Goal: Information Seeking & Learning: Learn about a topic

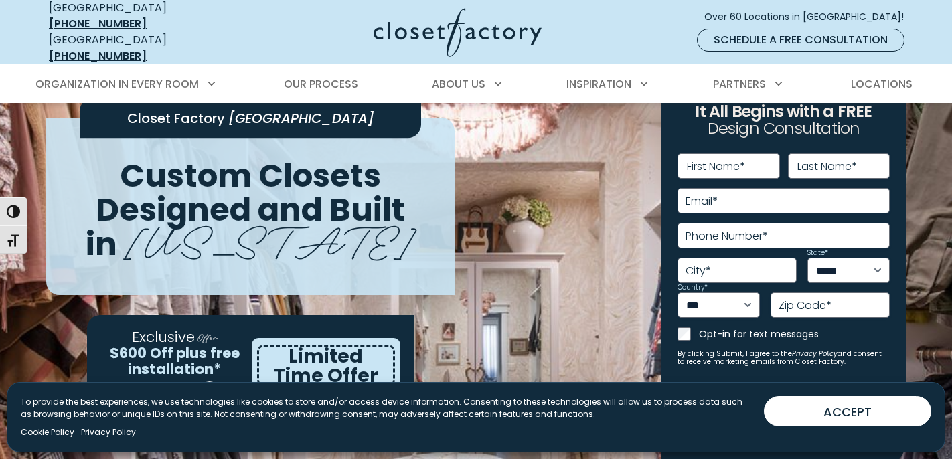
scroll to position [63, 0]
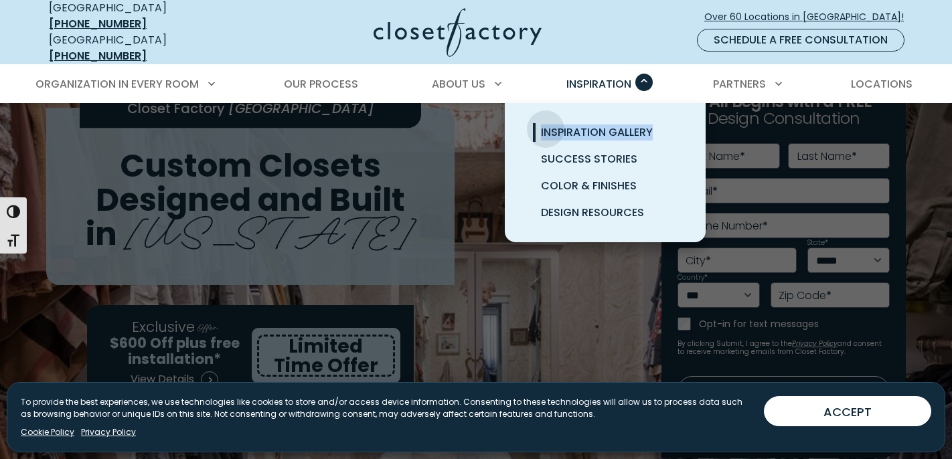
click at [546, 125] on span "Inspiration Gallery" at bounding box center [597, 132] width 112 height 15
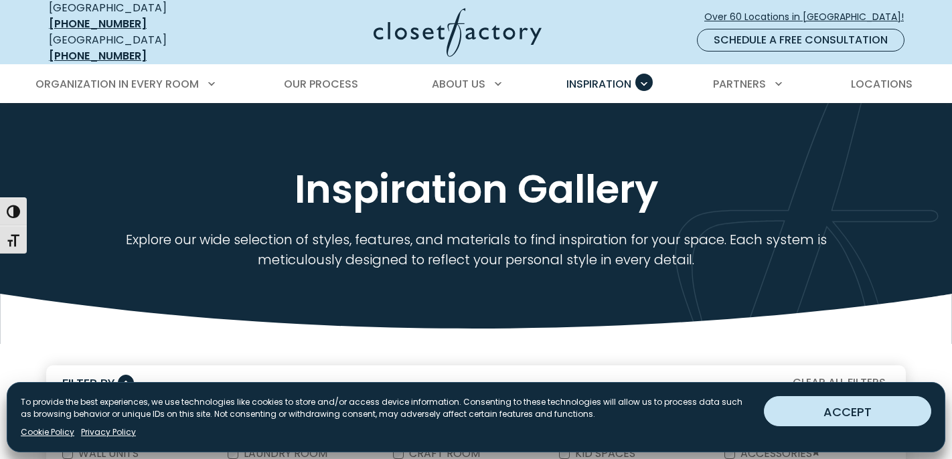
click at [826, 413] on button "ACCEPT" at bounding box center [847, 411] width 167 height 30
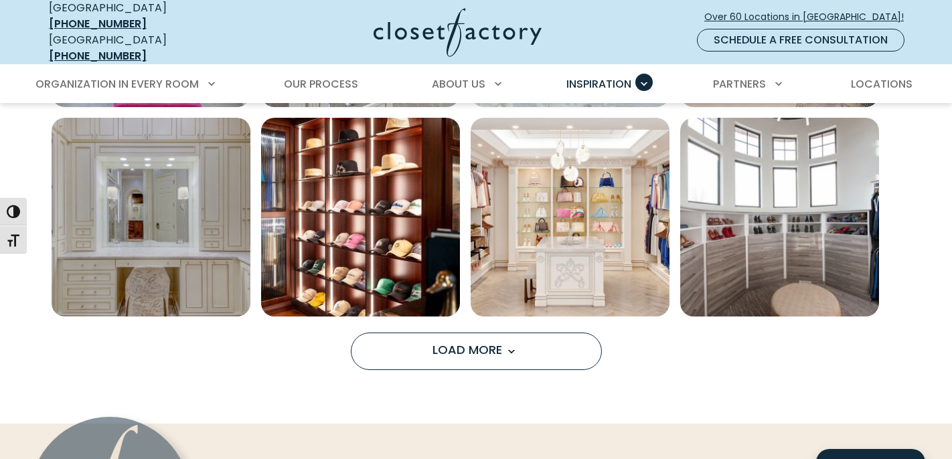
scroll to position [1078, 0]
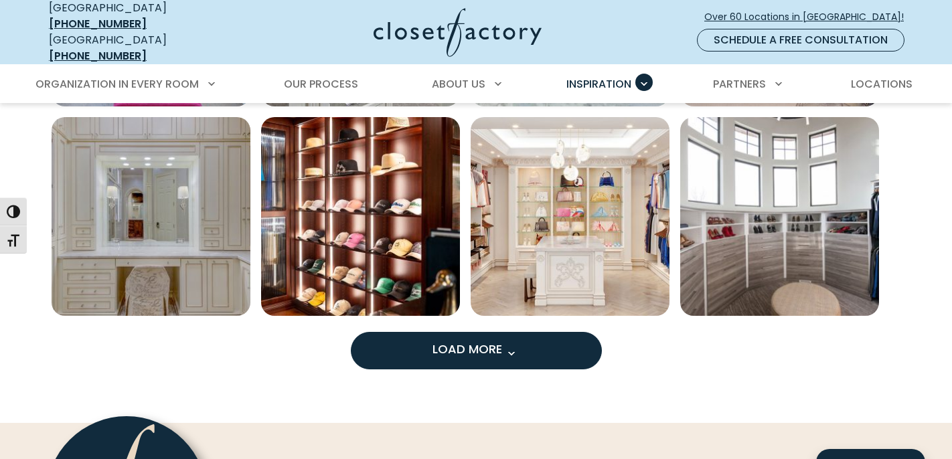
click at [510, 347] on span "Load more inspiration gallery images" at bounding box center [510, 353] width 17 height 17
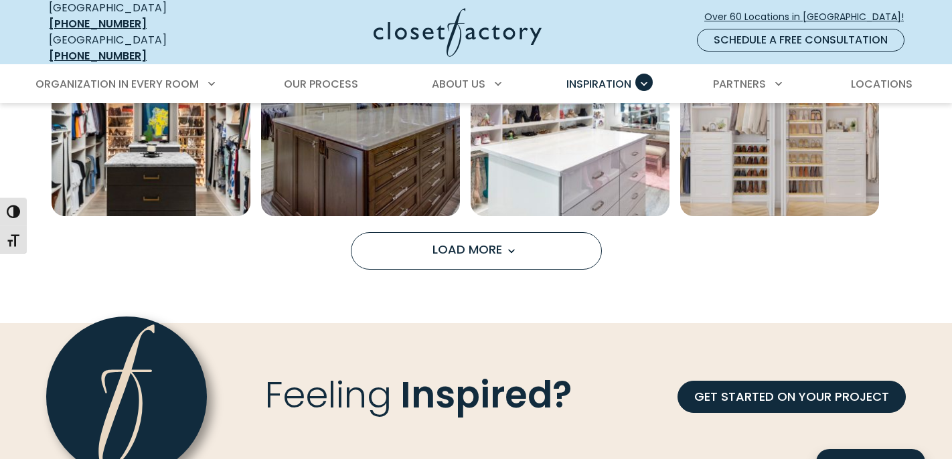
scroll to position [2014, 0]
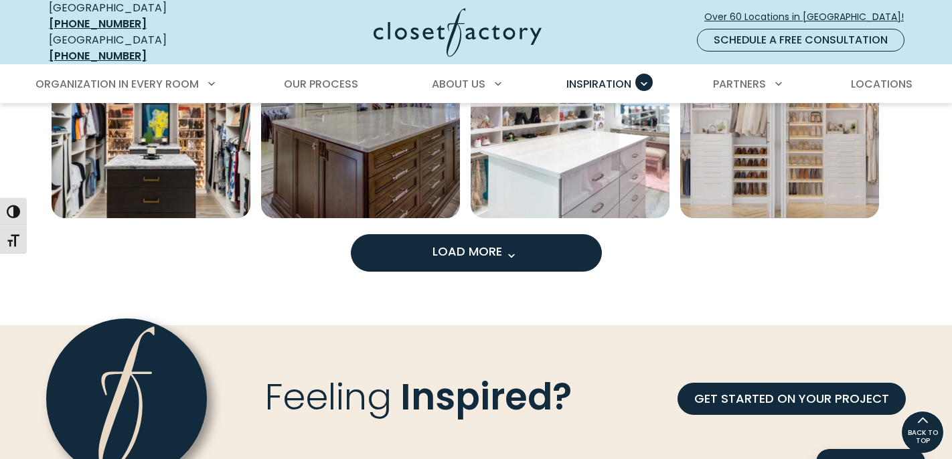
click at [516, 248] on span "Load more inspiration gallery images" at bounding box center [510, 255] width 17 height 17
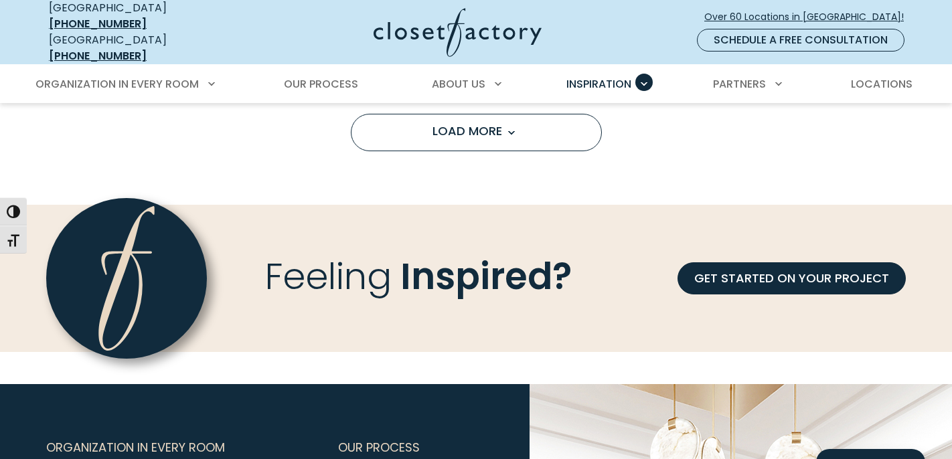
scroll to position [2975, 0]
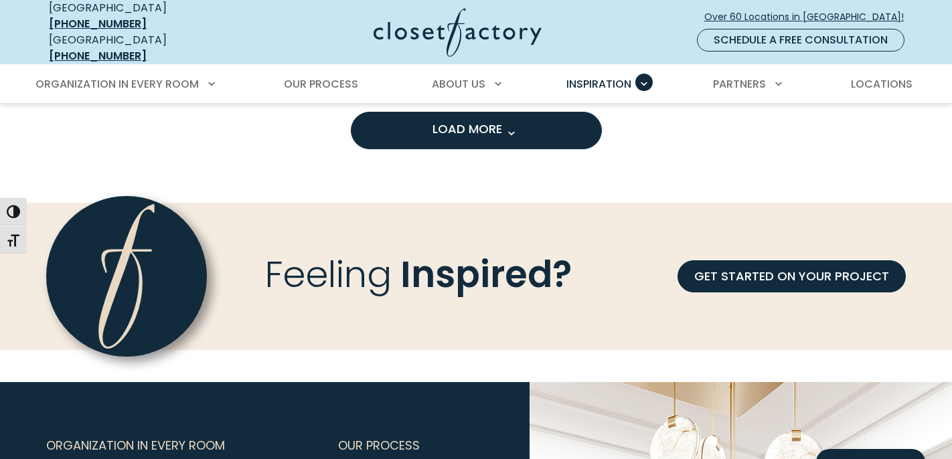
click at [524, 128] on button "Load More" at bounding box center [476, 130] width 251 height 37
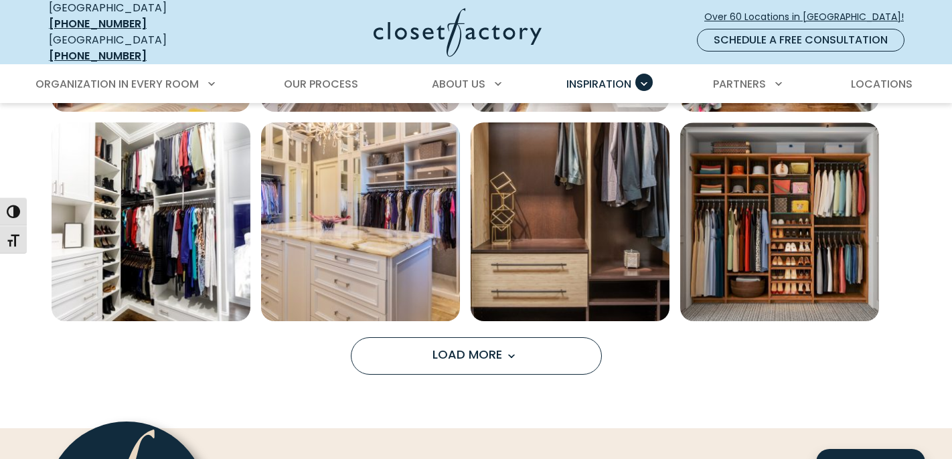
scroll to position [3590, 0]
